Goal: Navigation & Orientation: Find specific page/section

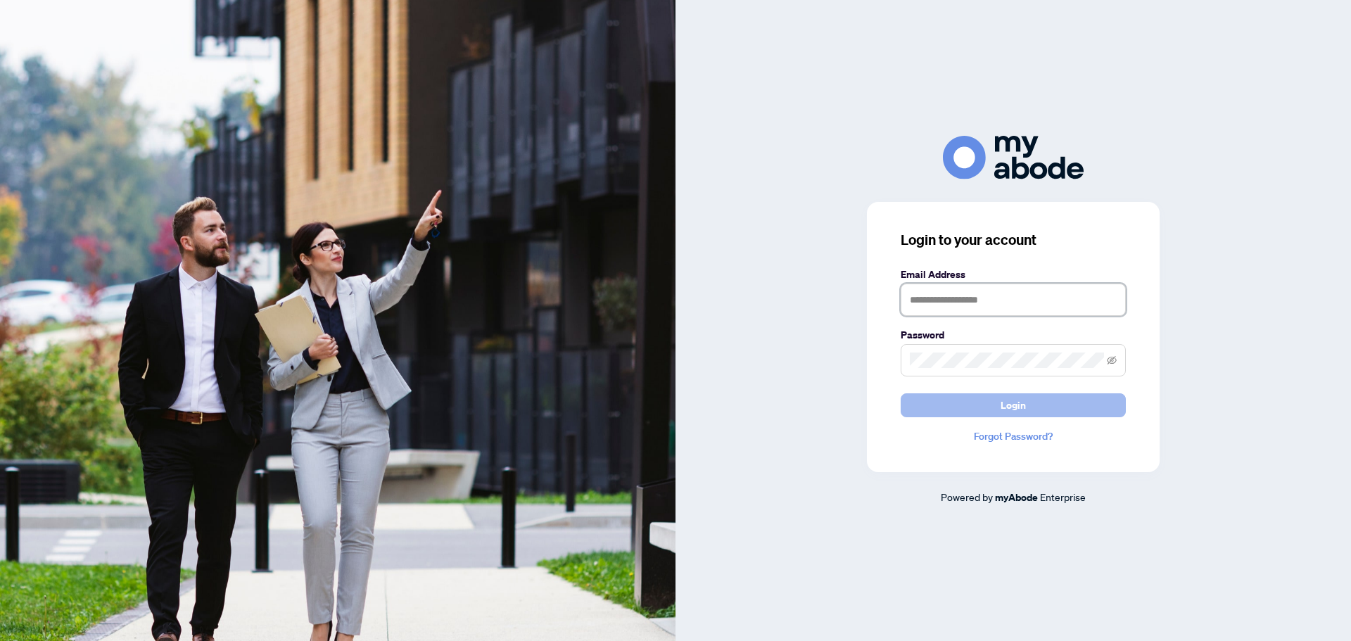
type input "**********"
click at [992, 405] on button "Login" at bounding box center [1012, 405] width 225 height 24
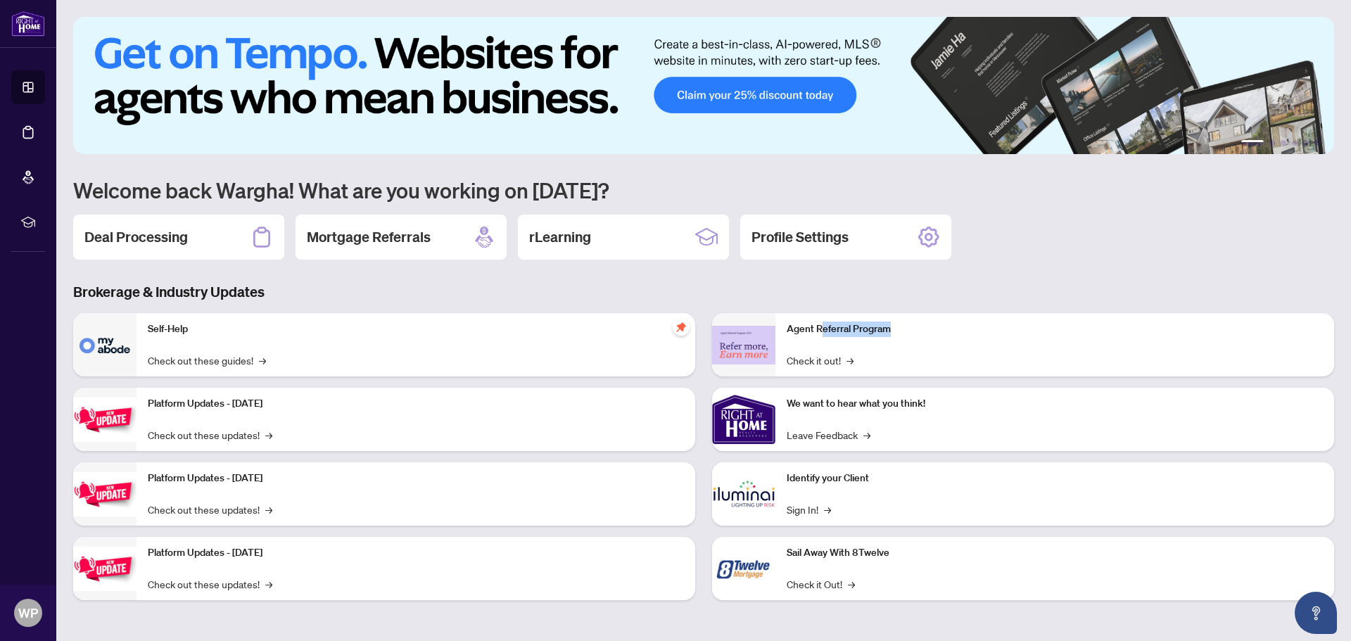
drag, startPoint x: 823, startPoint y: 329, endPoint x: 890, endPoint y: 331, distance: 66.8
click at [890, 331] on p "Agent Referral Program" at bounding box center [1054, 328] width 536 height 15
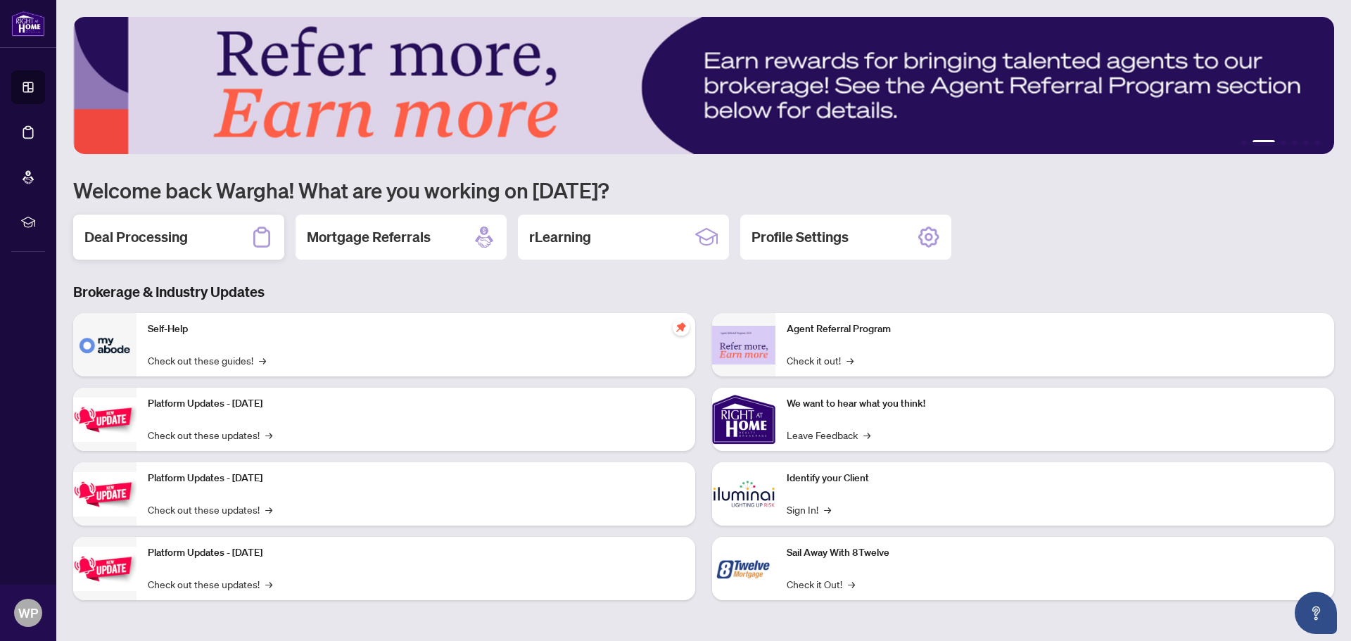
click at [169, 242] on h2 "Deal Processing" at bounding box center [135, 237] width 103 height 20
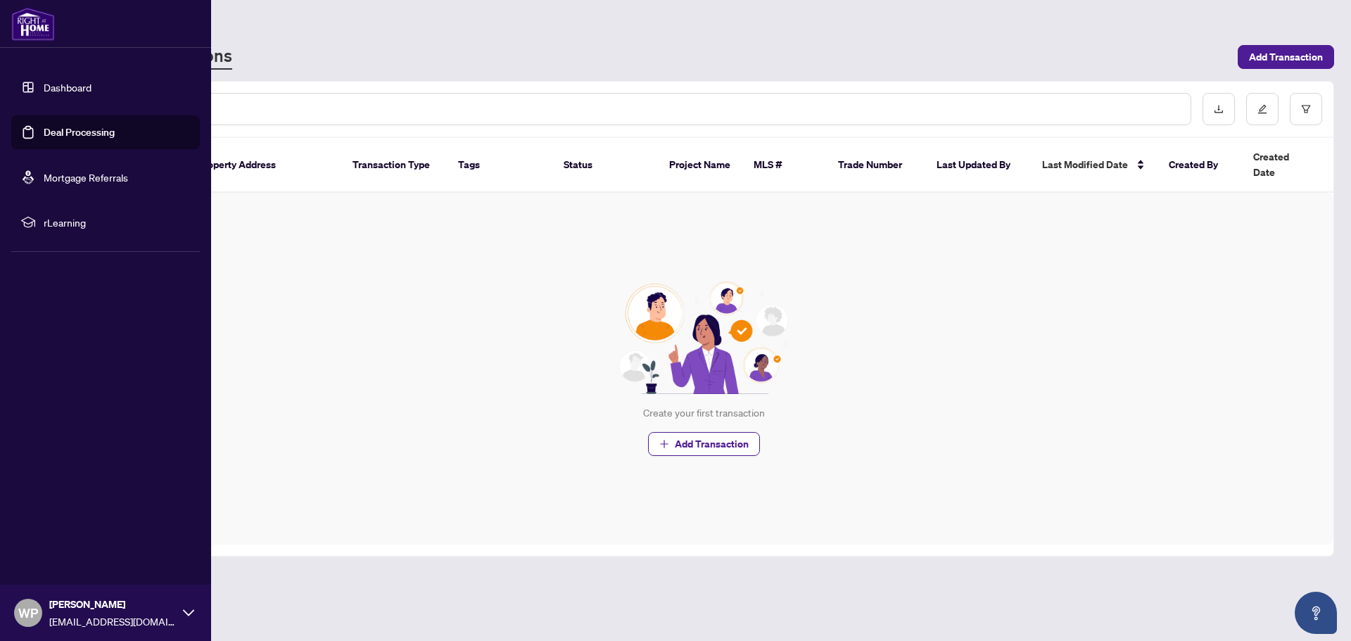
click at [53, 86] on link "Dashboard" at bounding box center [68, 87] width 48 height 13
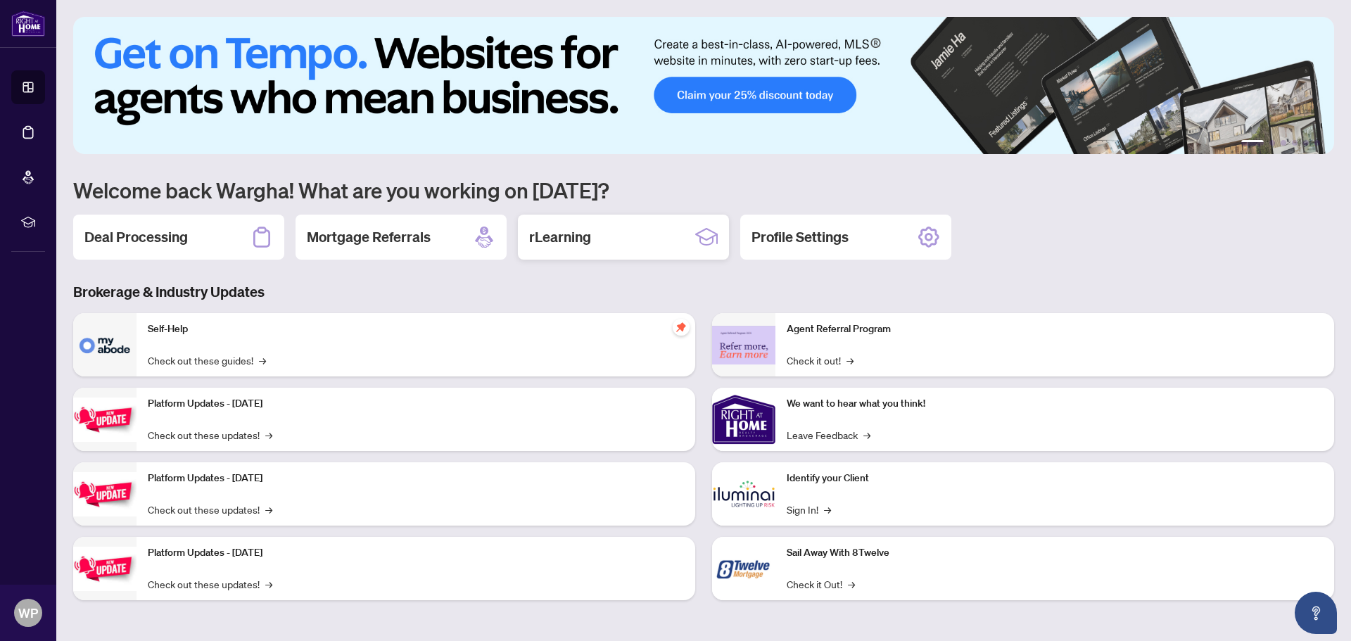
click at [587, 240] on h2 "rLearning" at bounding box center [560, 237] width 62 height 20
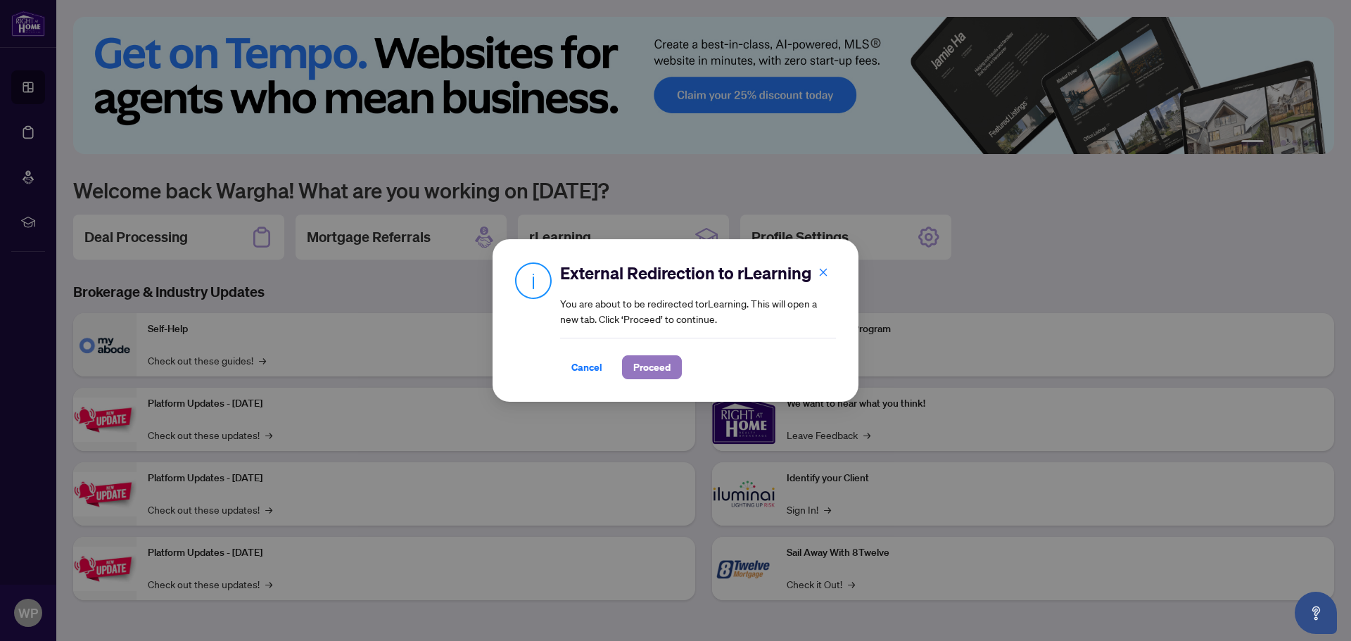
click at [653, 369] on span "Proceed" at bounding box center [651, 367] width 37 height 23
